Goal: Task Accomplishment & Management: Complete application form

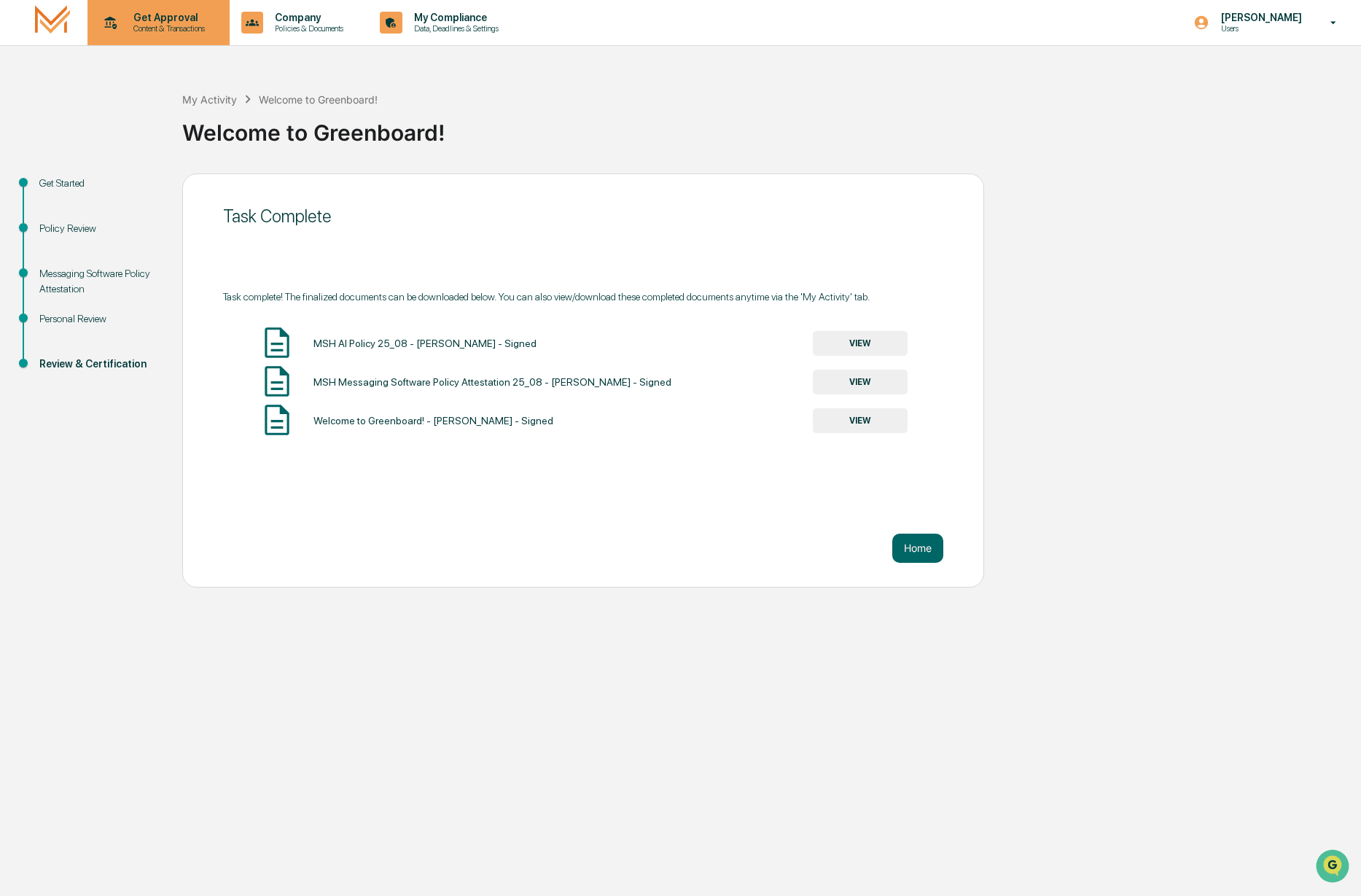
click at [141, 29] on p "Content & Transactions" at bounding box center [167, 28] width 91 height 10
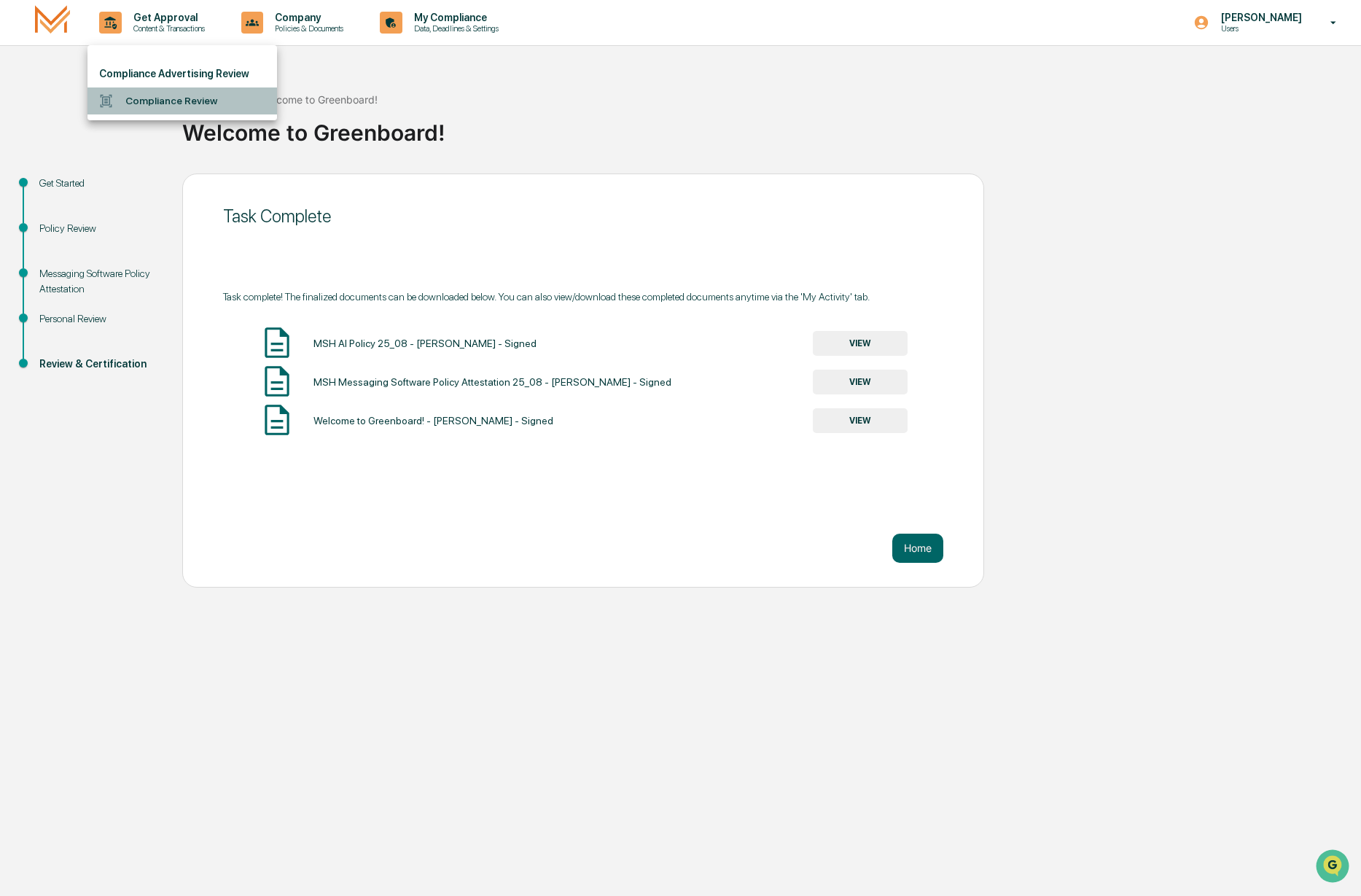
click at [153, 98] on li "Compliance Review" at bounding box center [182, 101] width 190 height 27
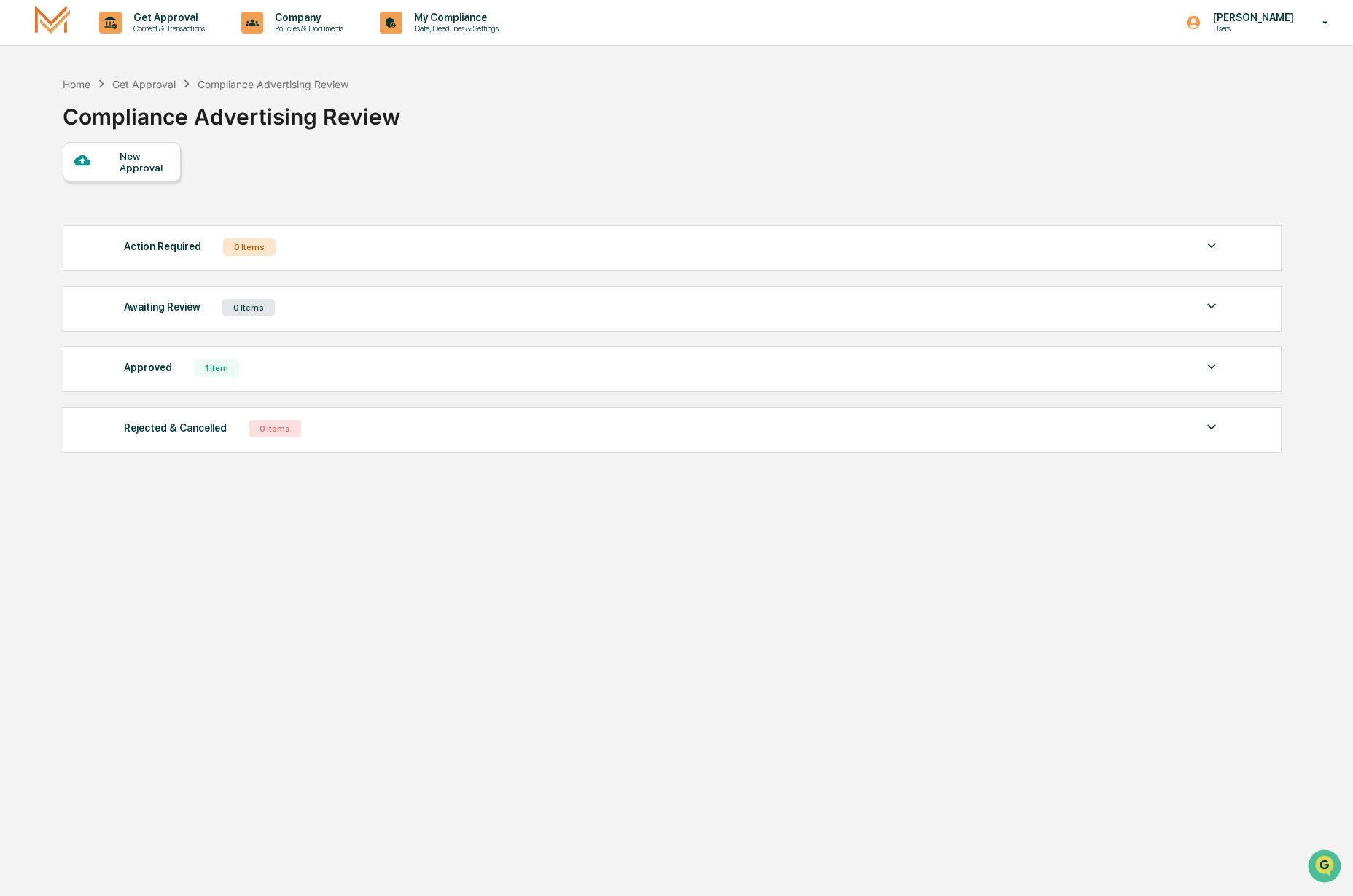
click at [130, 171] on div "New Approval" at bounding box center [144, 161] width 48 height 23
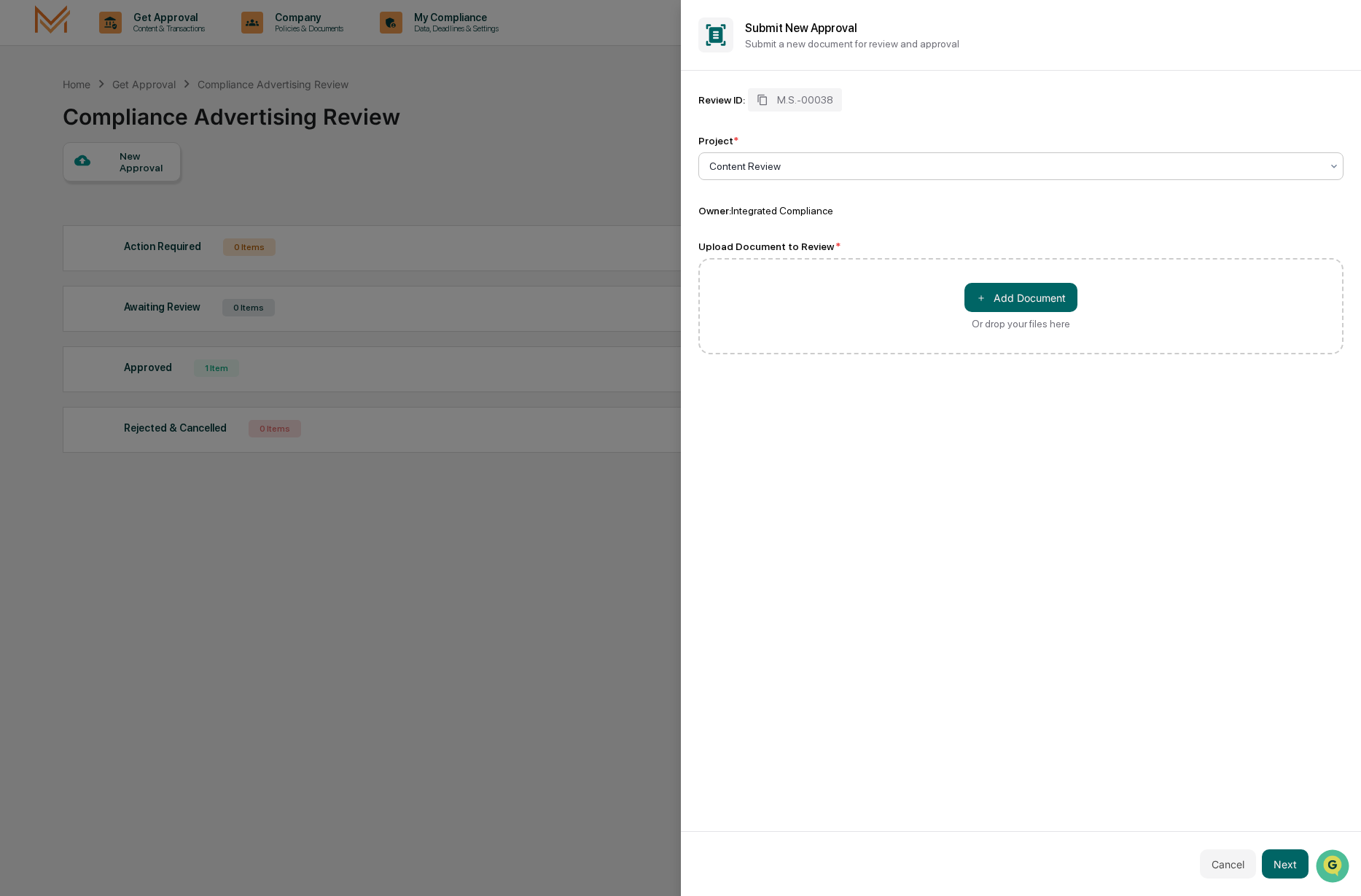
click at [793, 170] on div at bounding box center [1015, 166] width 613 height 14
click at [796, 192] on div "Content Review" at bounding box center [1021, 203] width 644 height 29
click at [1295, 867] on button "Next" at bounding box center [1286, 863] width 47 height 29
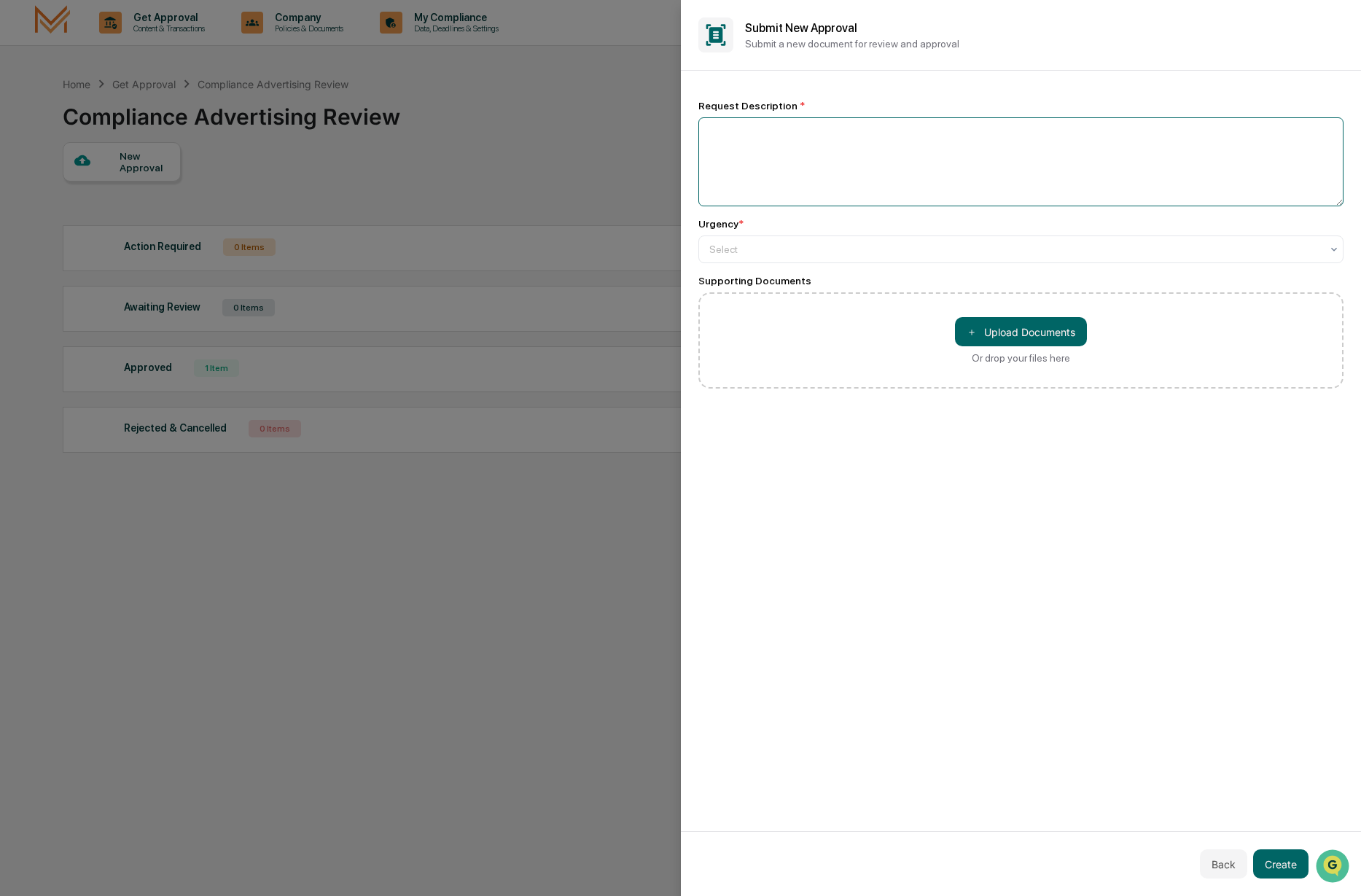
click at [781, 151] on textarea at bounding box center [1021, 162] width 646 height 89
type textarea "*"
type textarea "**********"
click at [789, 245] on div at bounding box center [1015, 249] width 613 height 14
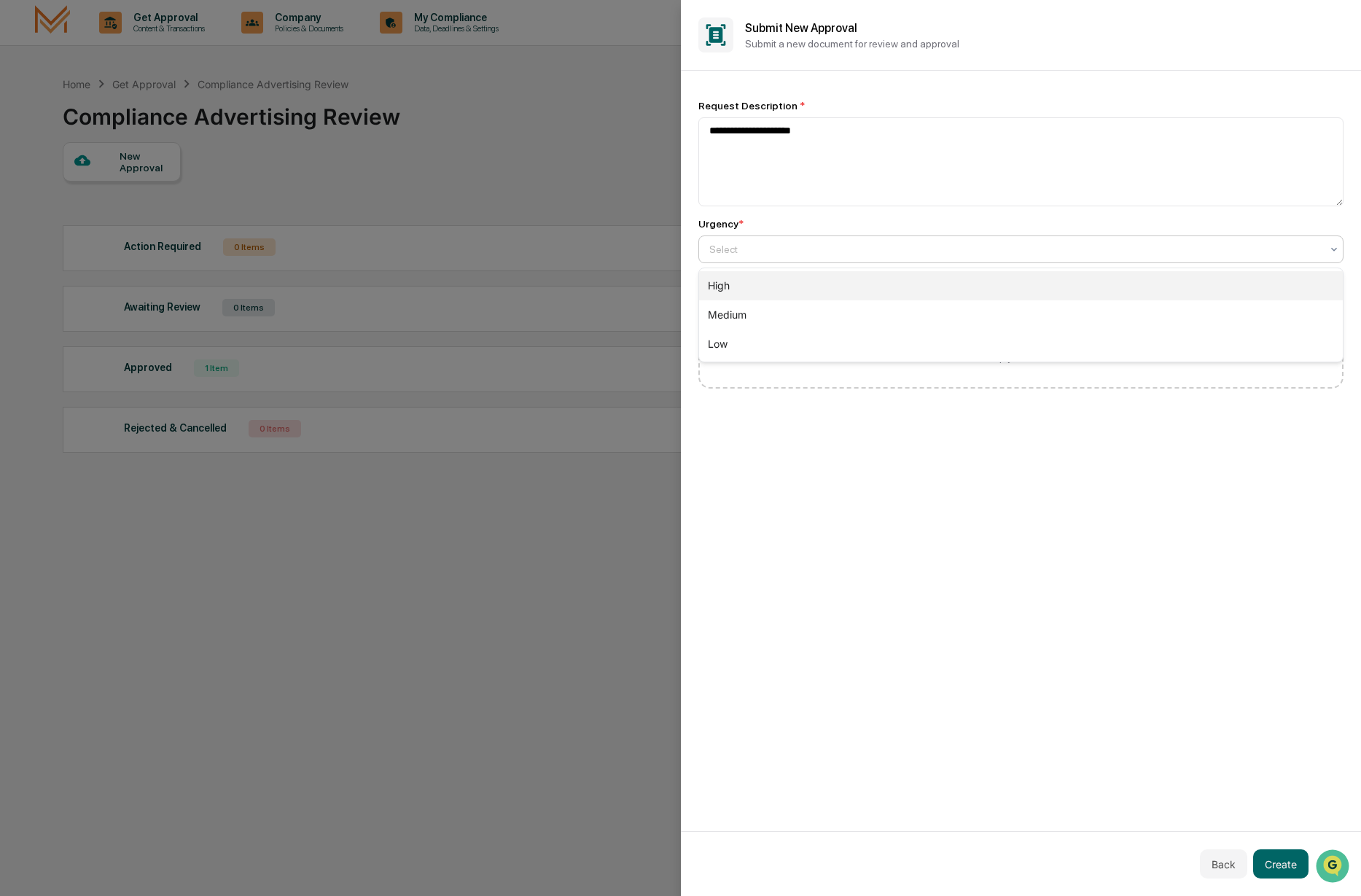
click at [767, 291] on div "High" at bounding box center [1021, 285] width 644 height 29
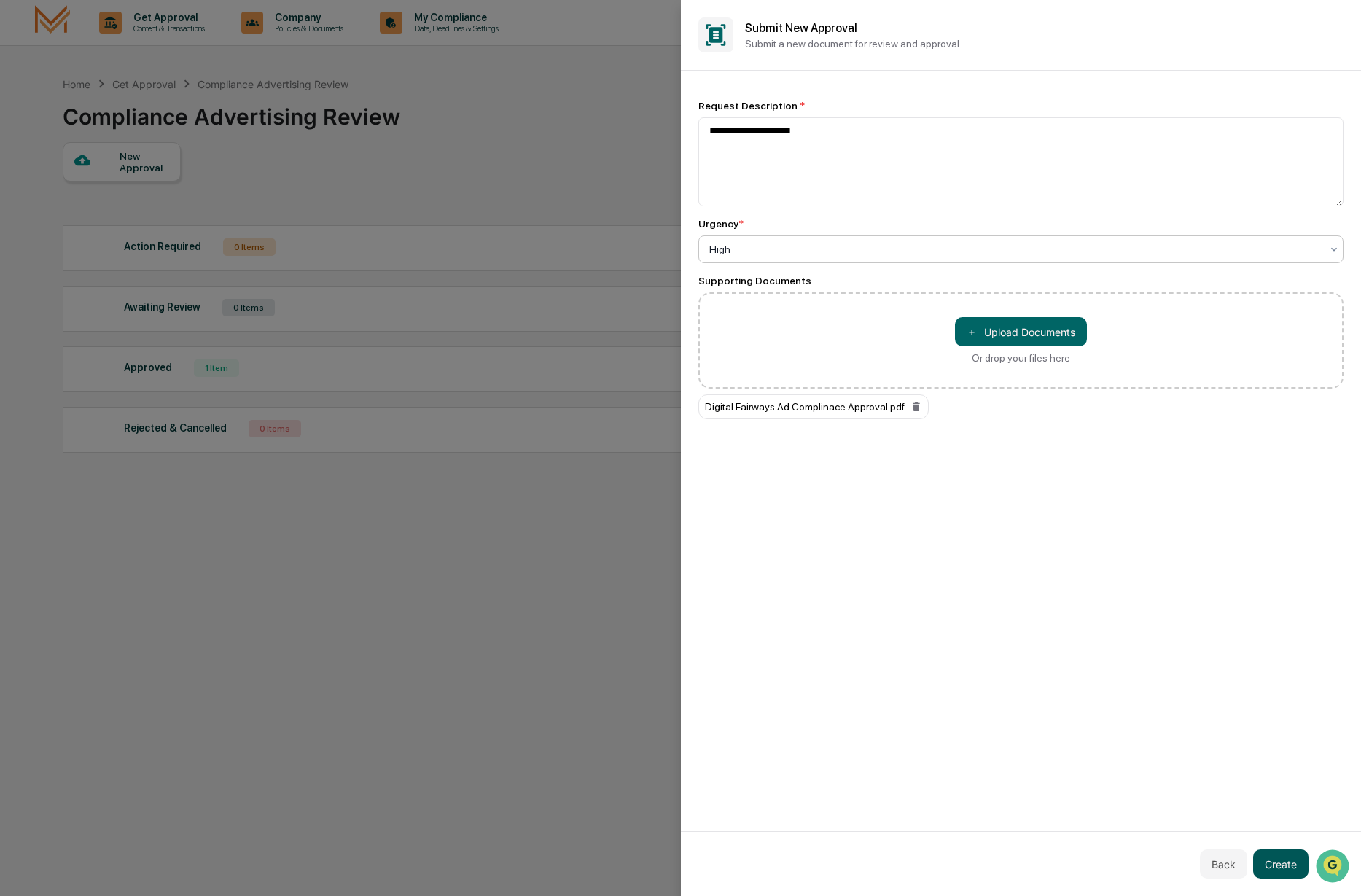
click at [1289, 865] on button "Create" at bounding box center [1282, 863] width 56 height 29
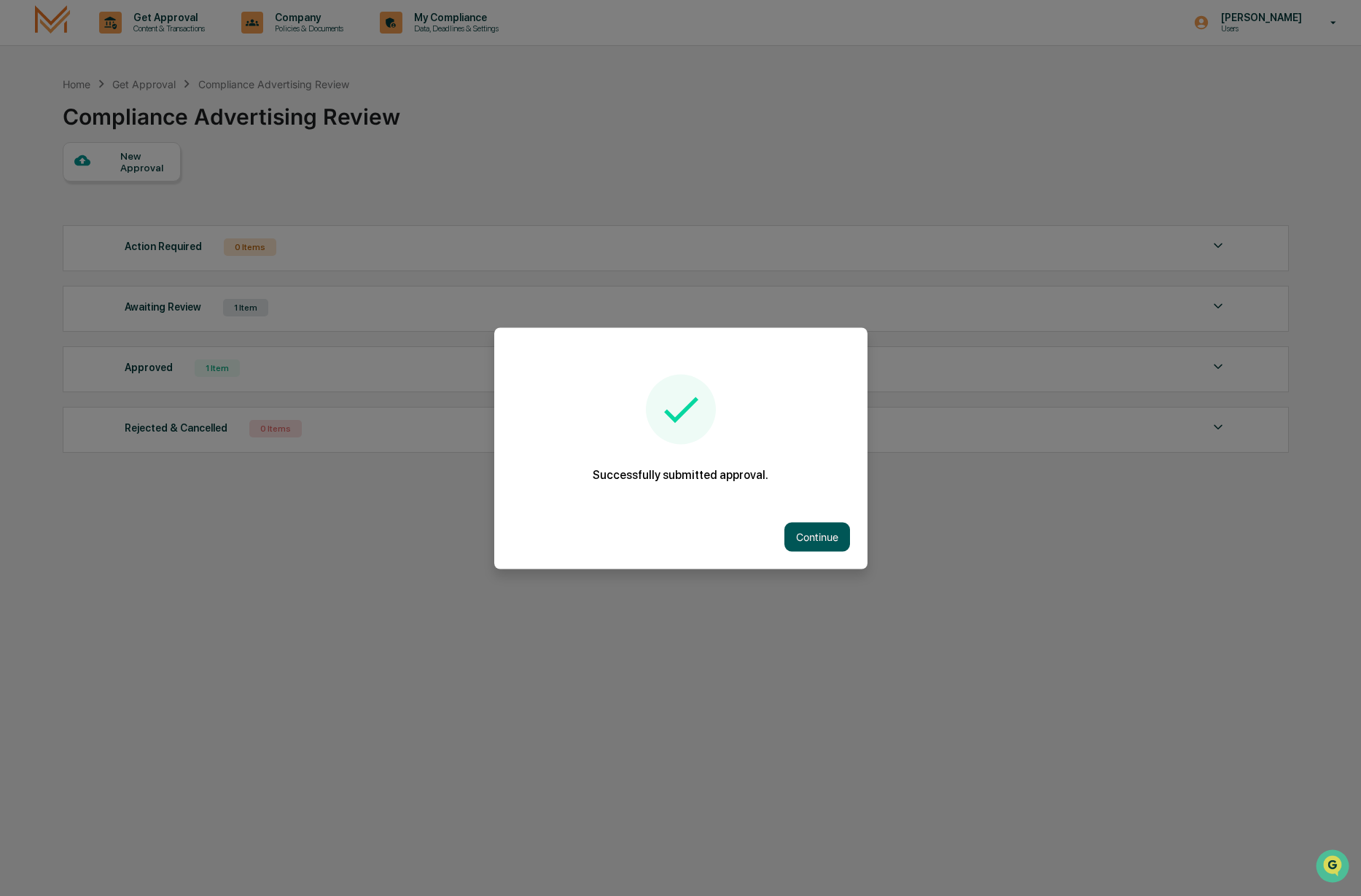
click at [809, 538] on button "Continue" at bounding box center [817, 536] width 66 height 29
